Goal: Register for event/course

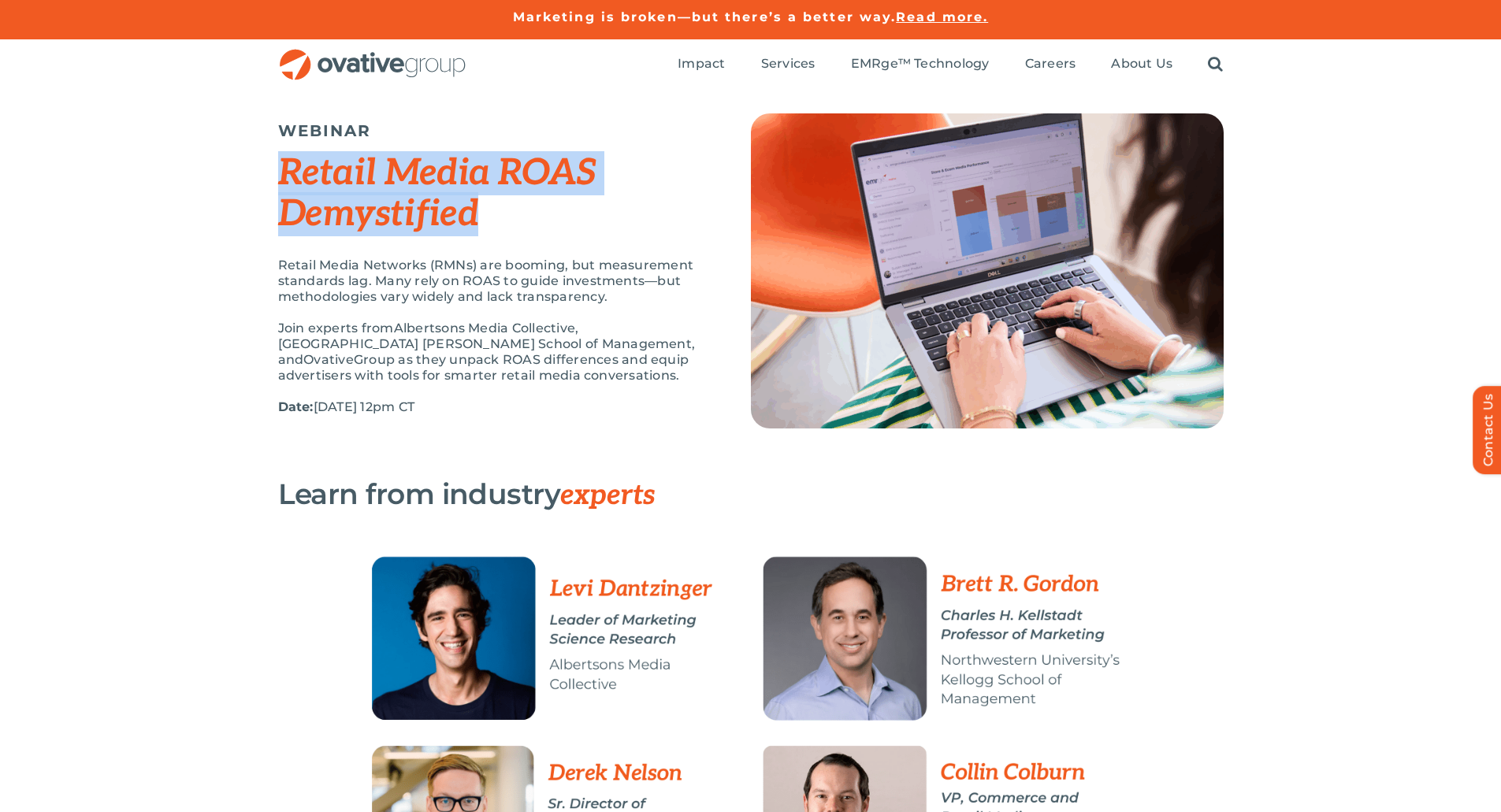
drag, startPoint x: 499, startPoint y: 217, endPoint x: 275, endPoint y: 174, distance: 228.1
click at [275, 174] on div "WEBINAR Retail Media ROAS Demystified Retail Media Networks (RMNs) are booming,…" at bounding box center [750, 284] width 1501 height 388
copy em "Retail Media ROAS Demystified"
drag, startPoint x: 543, startPoint y: 378, endPoint x: 253, endPoint y: 257, distance: 314.2
click at [253, 257] on div "WEBINAR Retail Media ROAS Demystified Retail Media Networks (RMNs) are booming,…" at bounding box center [750, 284] width 1501 height 388
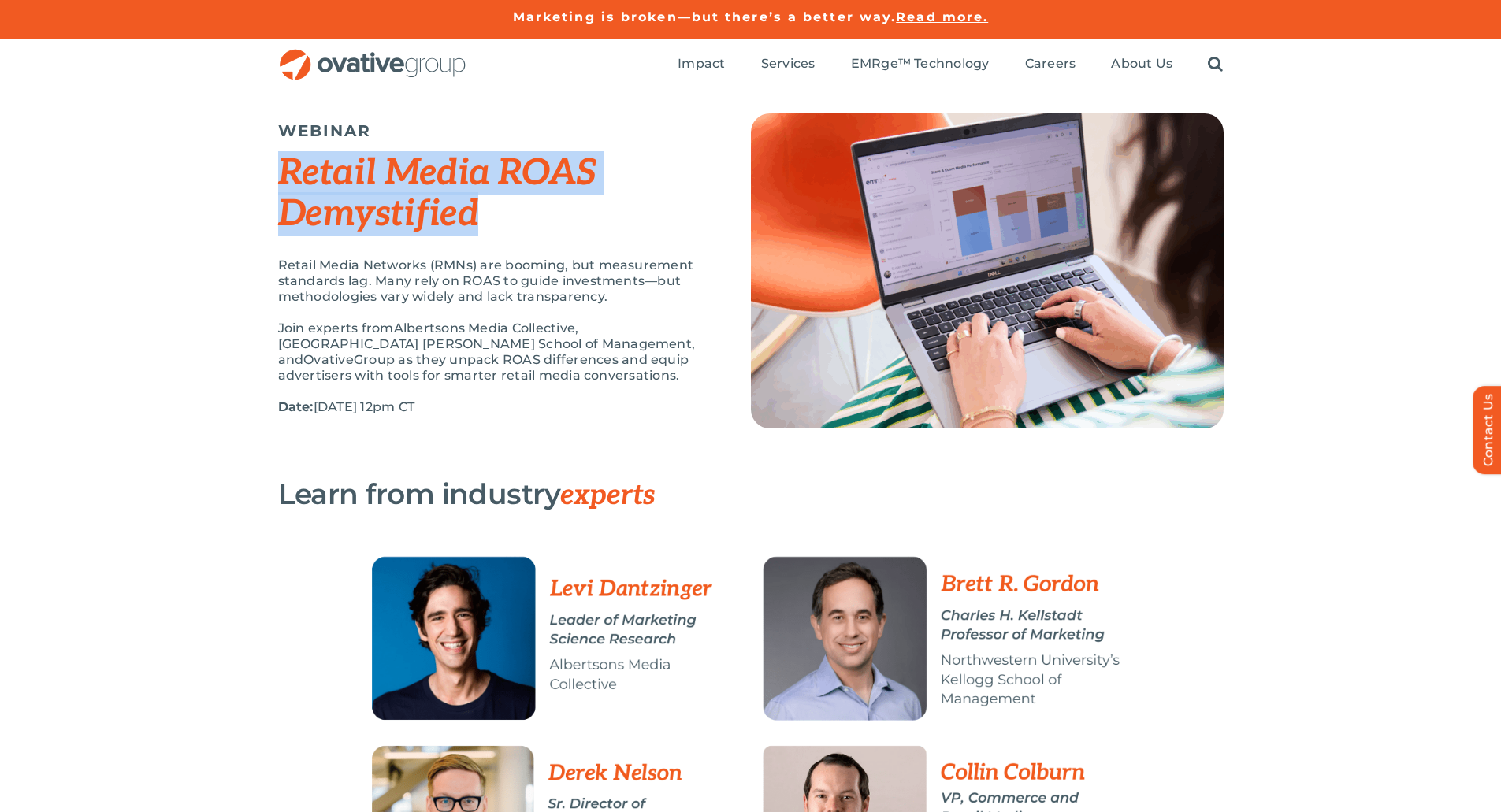
copy div "Demystified Retail Media Networks (RMNs) are booming, but measurement standards…"
click at [587, 314] on div "Retail Media Networks (RMNs) are booming, but measurement standards lag. Many r…" at bounding box center [494, 344] width 434 height 174
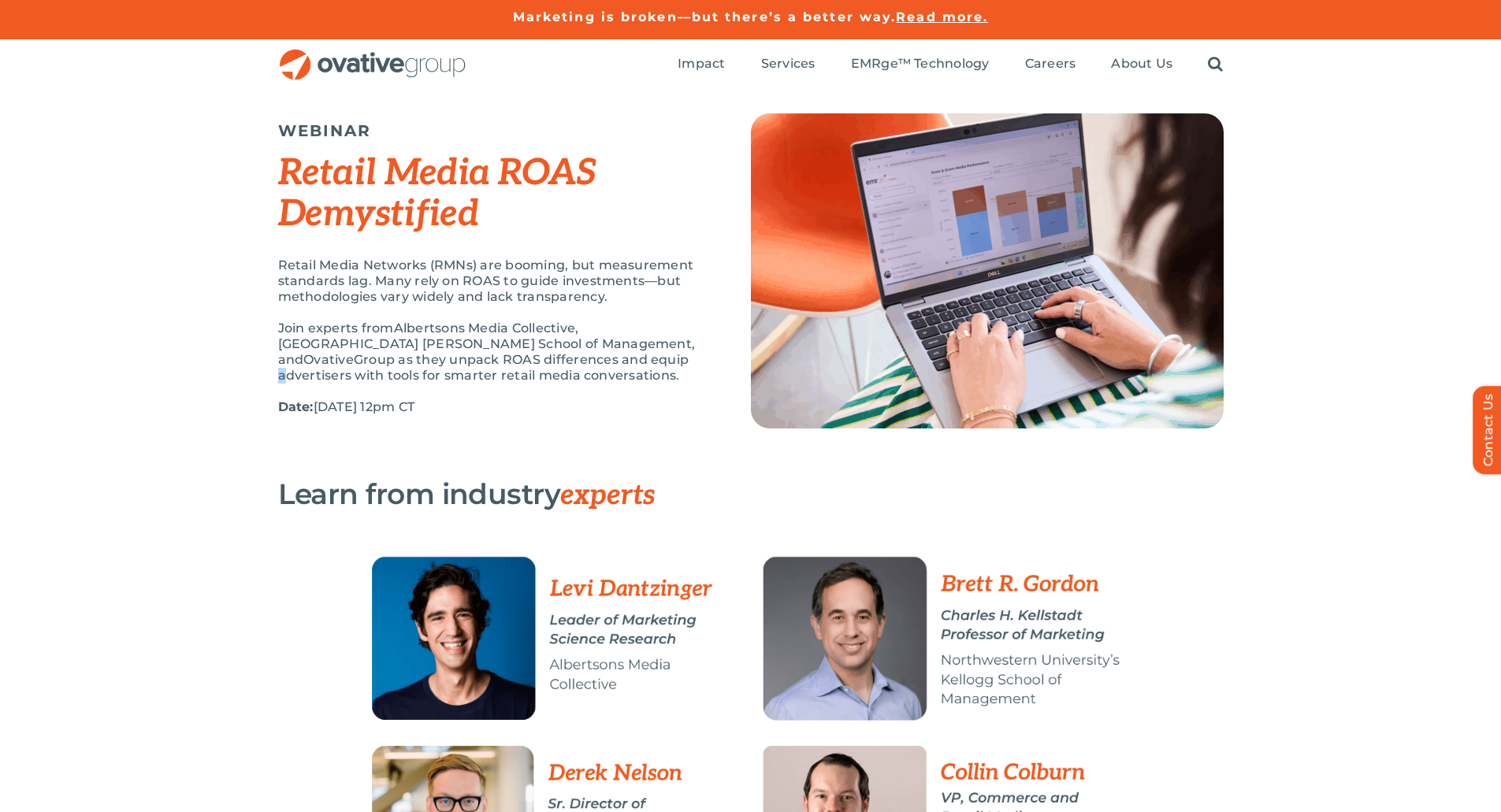
click at [548, 364] on span "Group as they unpack ROAS differences and equip advertisers with tools for smar…" at bounding box center [483, 367] width 411 height 30
drag, startPoint x: 546, startPoint y: 380, endPoint x: 275, endPoint y: 270, distance: 292.5
click at [275, 270] on div "WEBINAR Retail Media ROAS Demystified Retail Media Networks (RMNs) are booming,…" at bounding box center [750, 284] width 1501 height 388
copy div "Retail Media Networks (RMNs) are booming, but measurement standards lag. Many r…"
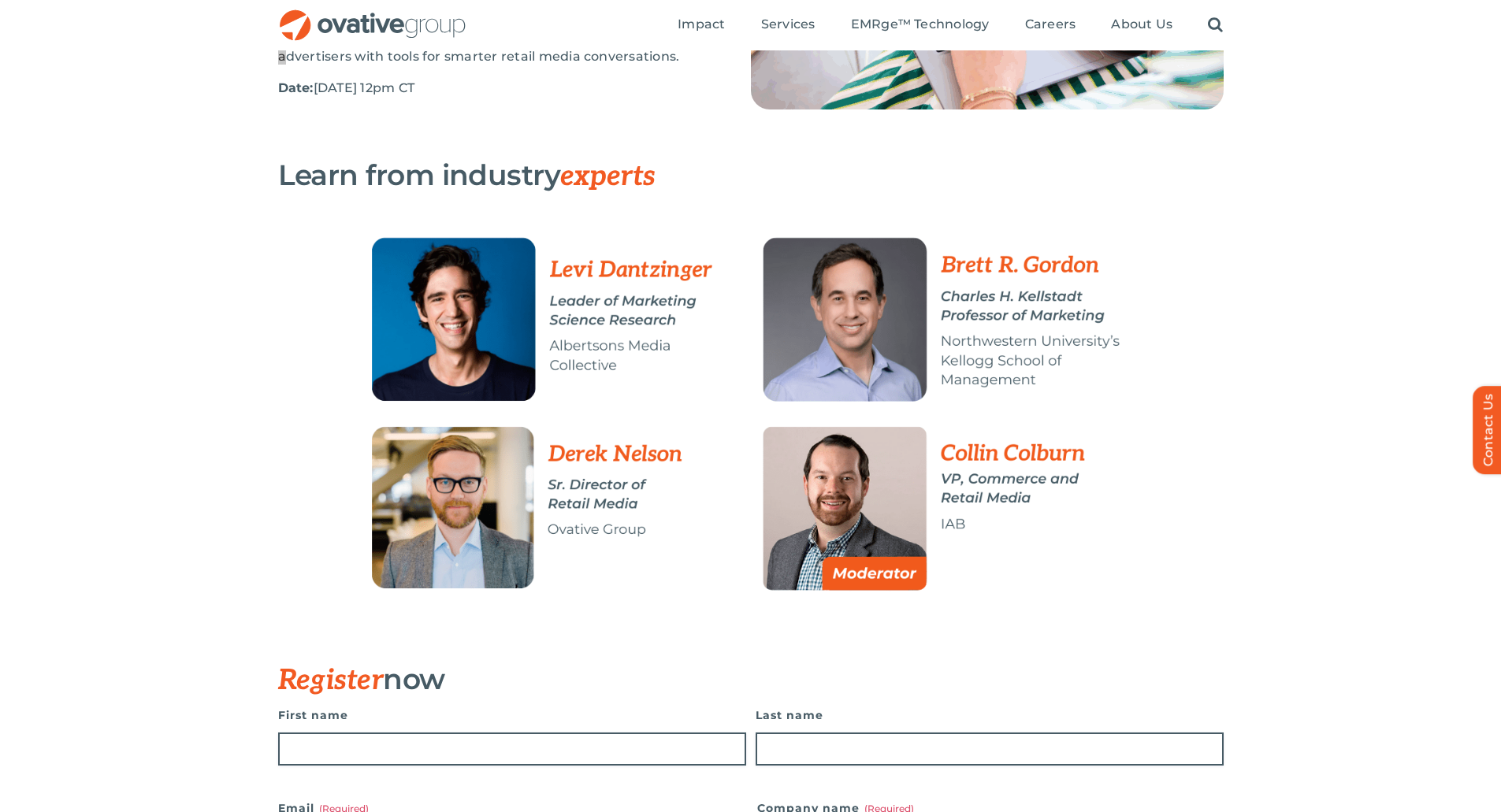
scroll to position [158, 0]
